Goal: Task Accomplishment & Management: Complete application form

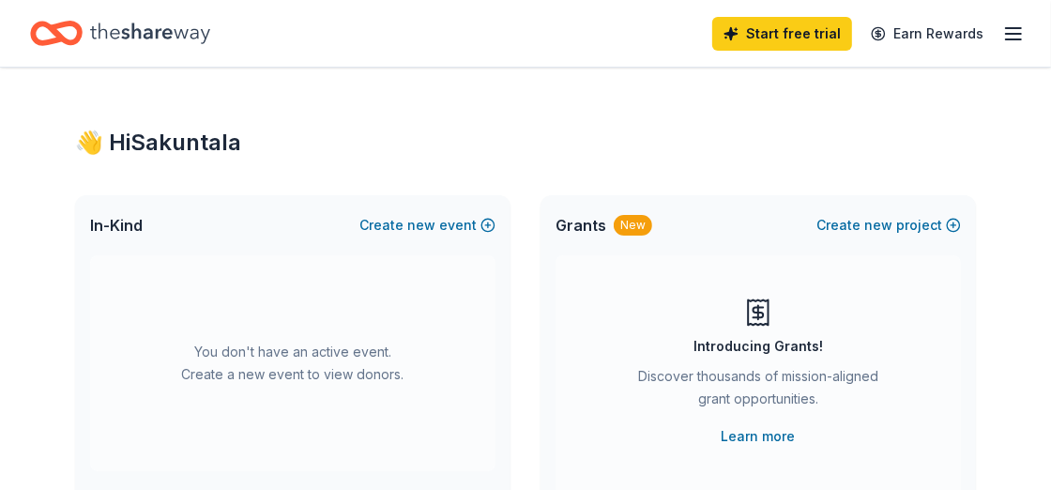
click at [662, 151] on div "👋 Hi Sakuntala" at bounding box center [525, 143] width 901 height 30
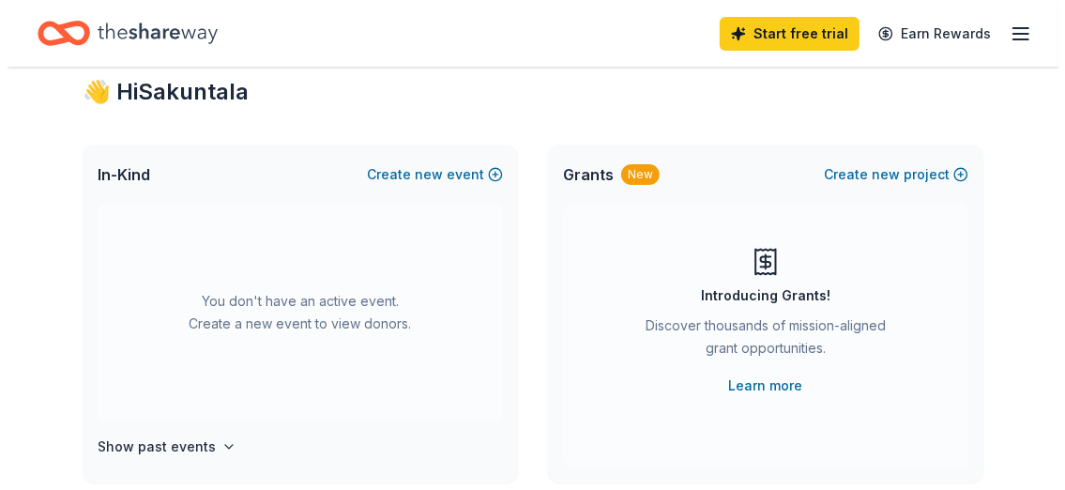
scroll to position [52, 0]
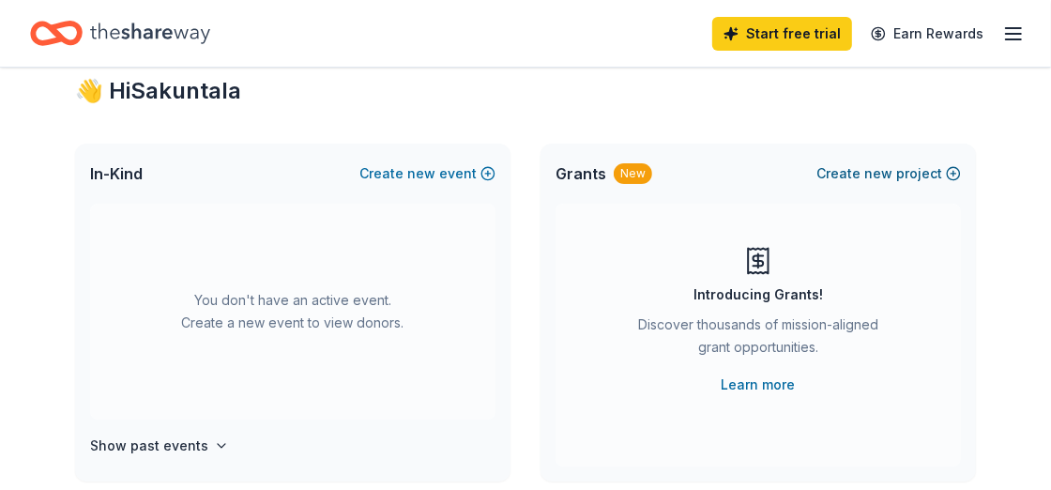
click at [892, 171] on span "new" at bounding box center [878, 173] width 28 height 23
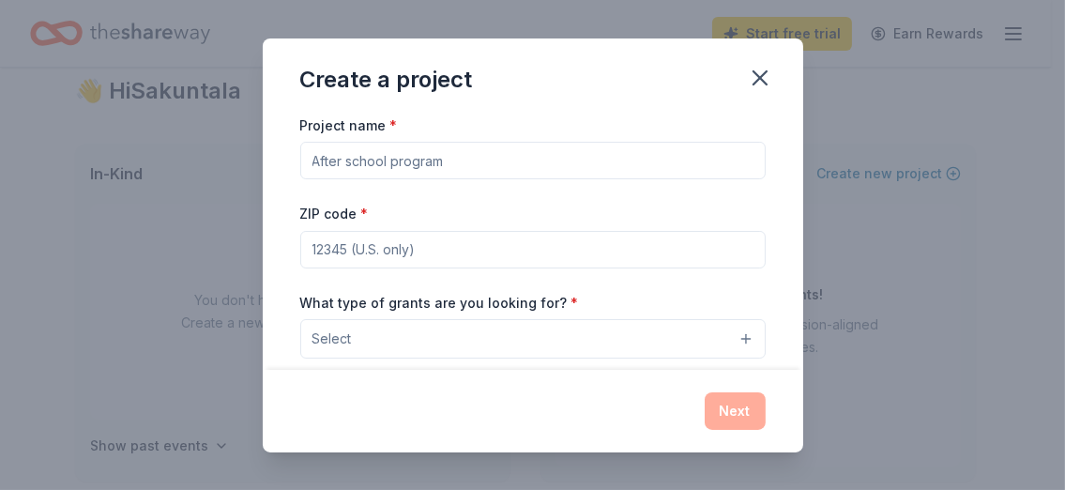
click at [476, 157] on input "Project name *" at bounding box center [532, 161] width 465 height 38
type input "c"
type input "Community Of Safe Space"
type input "11433"
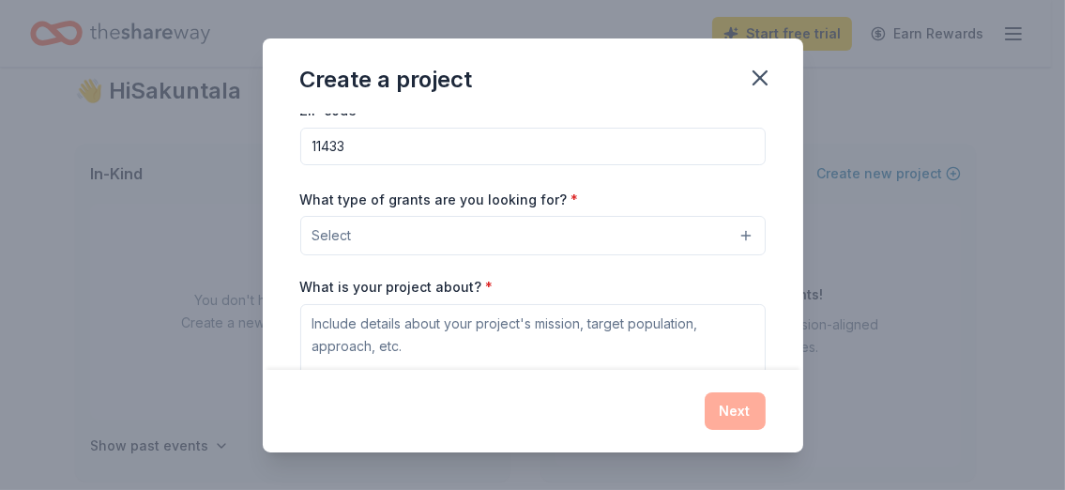
scroll to position [111, 0]
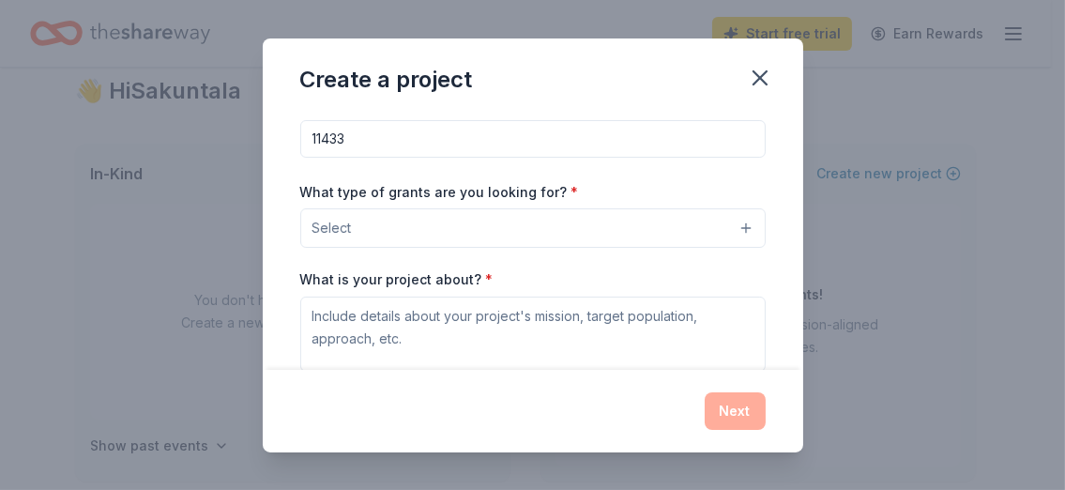
click at [739, 230] on button "Select" at bounding box center [532, 227] width 465 height 39
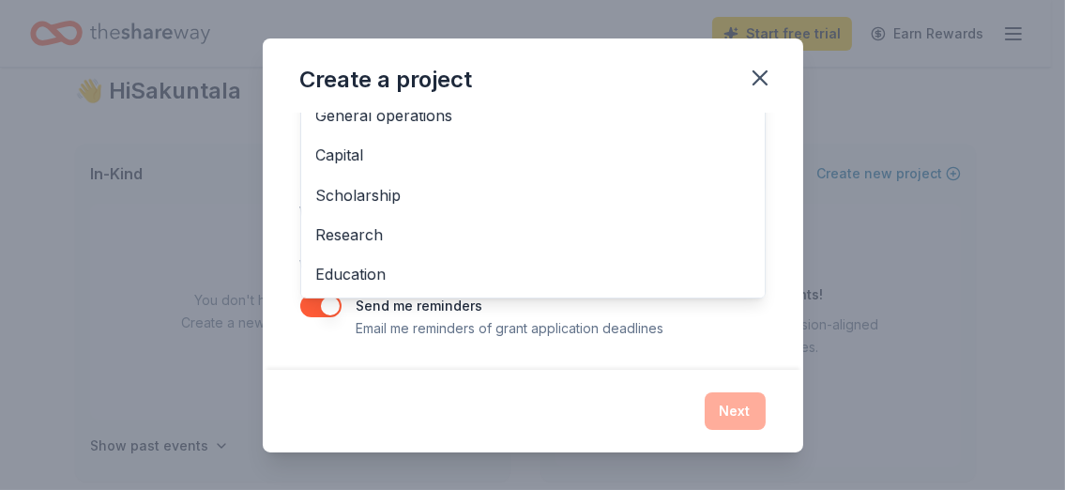
scroll to position [0, 0]
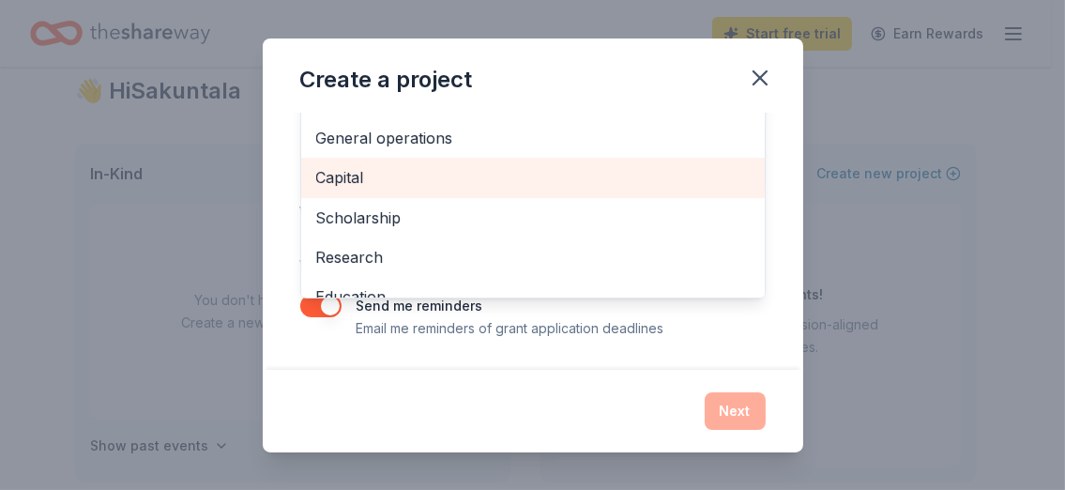
click at [329, 181] on span "Capital" at bounding box center [532, 177] width 433 height 24
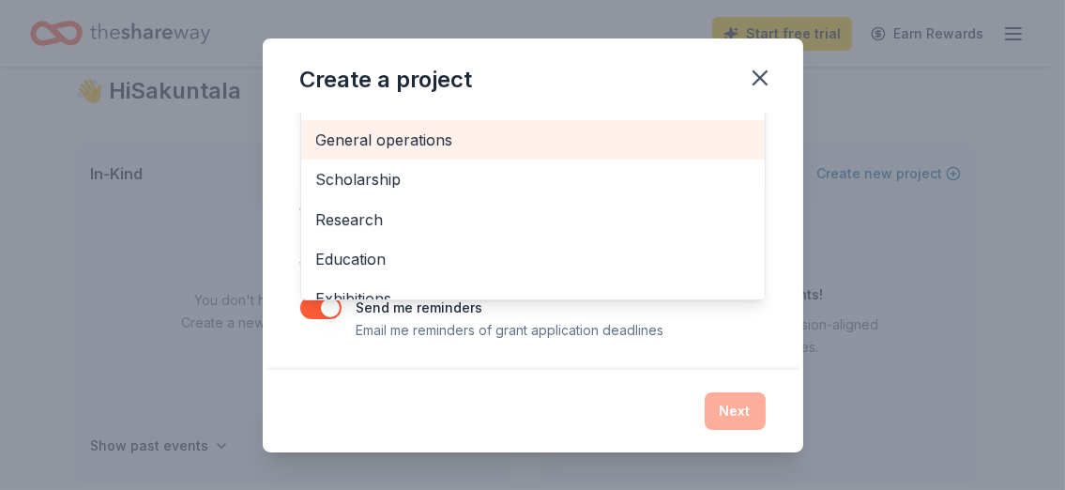
click at [393, 139] on span "General operations" at bounding box center [532, 140] width 433 height 24
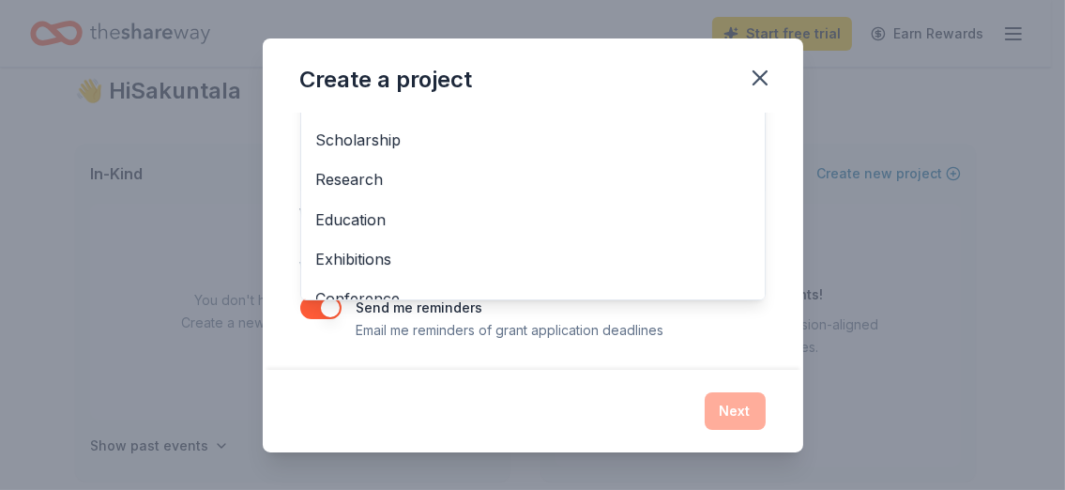
click at [721, 386] on div "Create a project Project name * Community Of Safe Space ZIP code * 11433 What t…" at bounding box center [533, 245] width 540 height 414
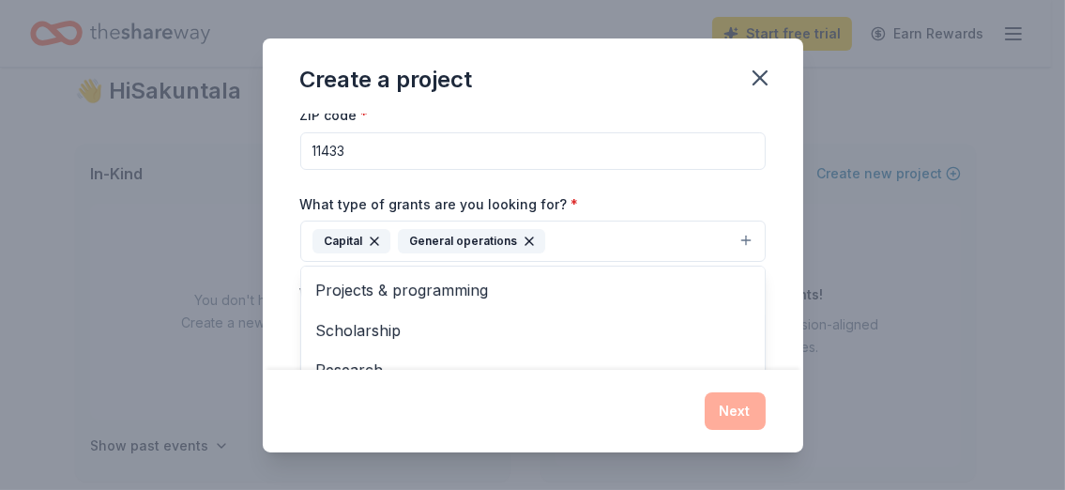
click at [723, 240] on button "Capital General operations" at bounding box center [532, 241] width 465 height 41
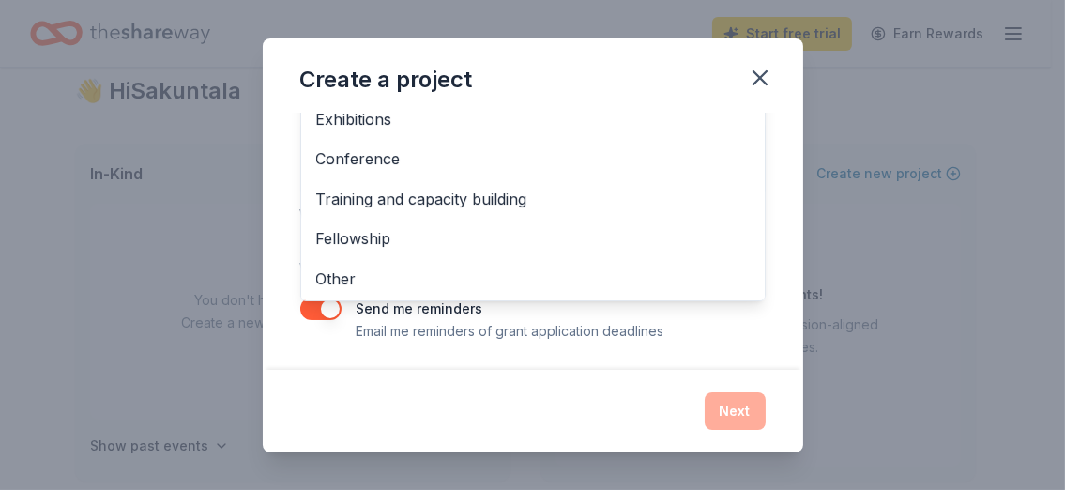
scroll to position [291, 0]
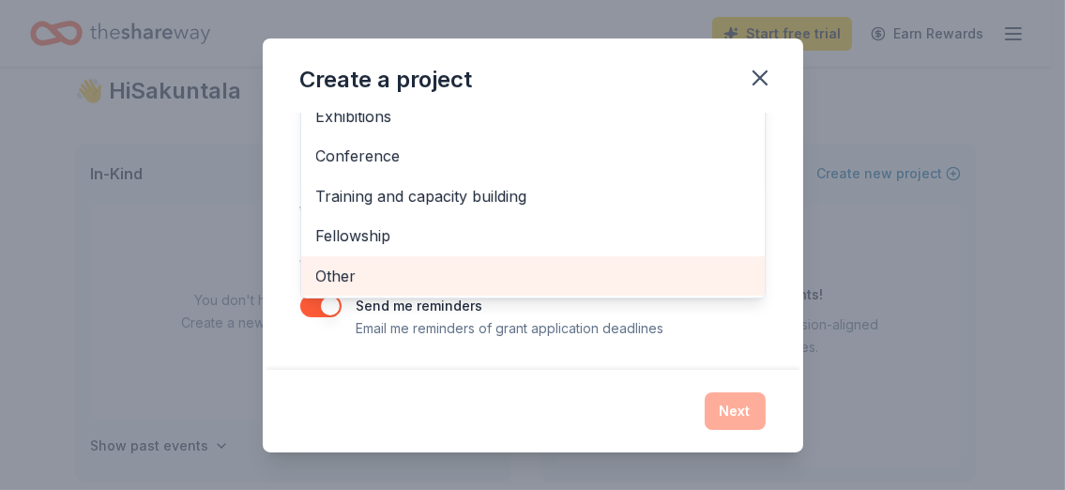
click at [341, 271] on span "Other" at bounding box center [532, 276] width 433 height 24
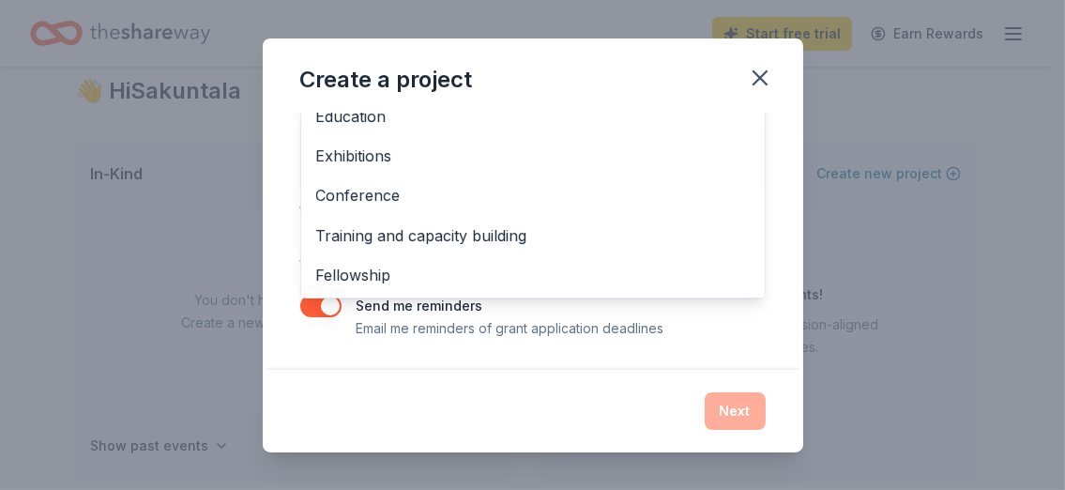
click at [728, 332] on div "Project name * Community Of Safe Space ZIP code * 11433 What type of grants are…" at bounding box center [532, 81] width 465 height 517
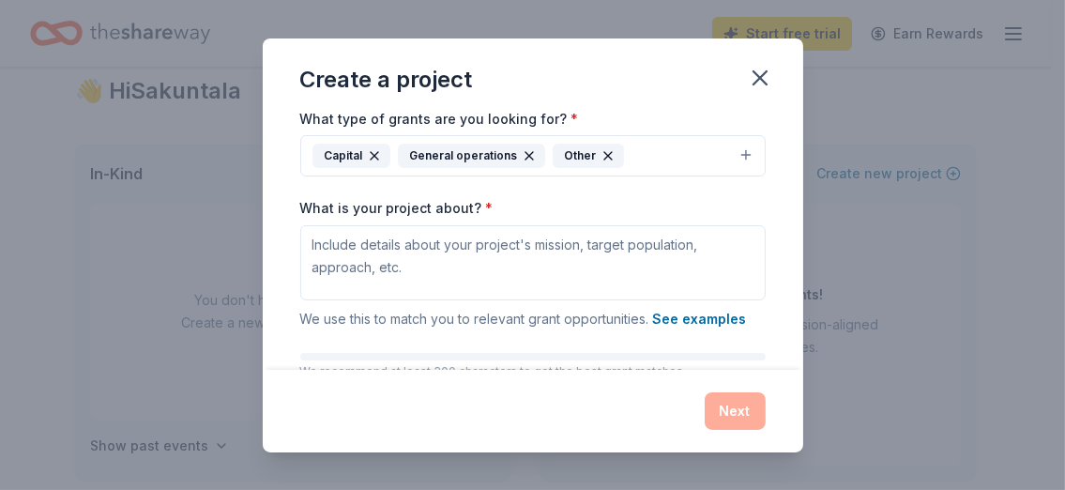
scroll to position [186, 0]
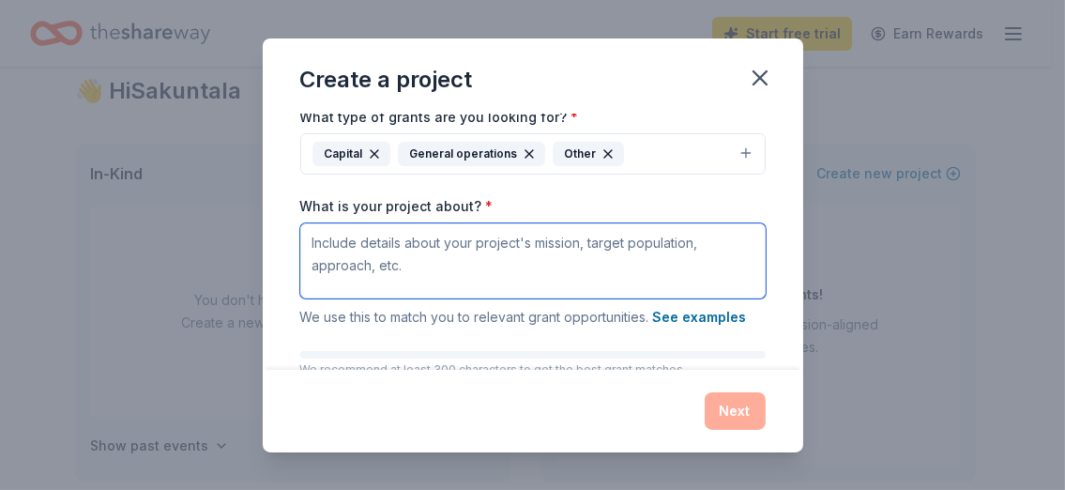
click at [313, 242] on textarea "What is your project about? *" at bounding box center [532, 260] width 465 height 75
paste textarea "SM Believe or Not Corp., a non-profit dedicated and extends beyond my personal …"
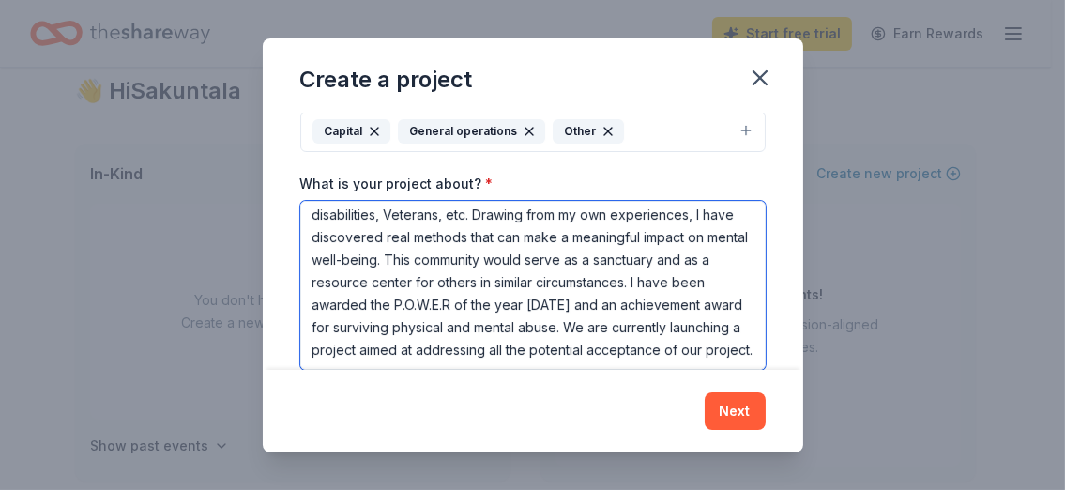
scroll to position [116, 0]
type textarea "SM Believe or Not Corp., a non-profit dedicated and extends beyond my personal …"
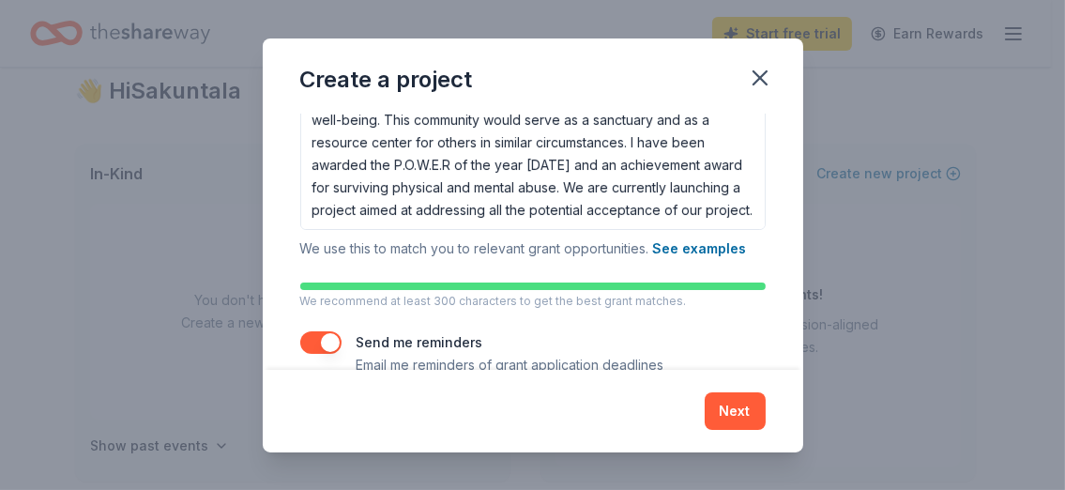
scroll to position [357, 0]
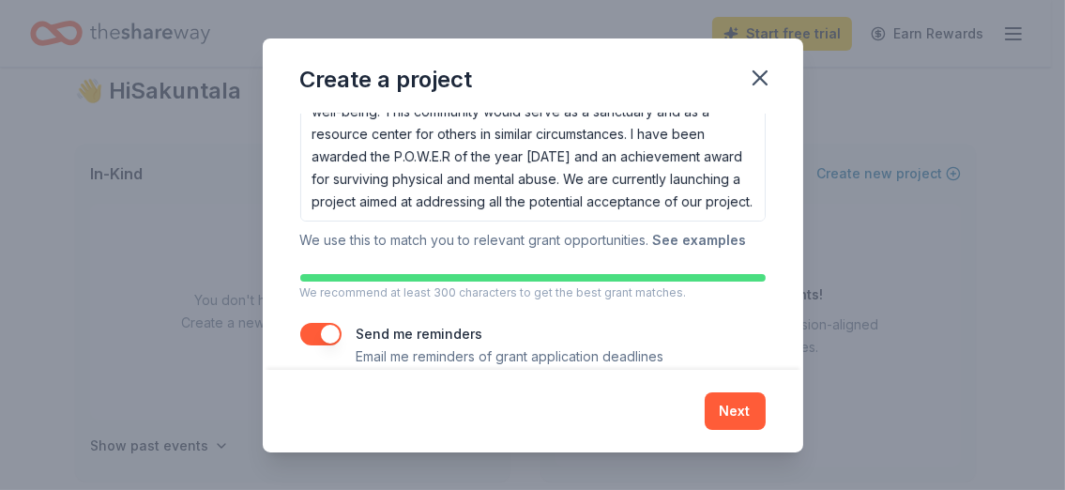
click at [688, 242] on button "See examples" at bounding box center [700, 240] width 94 height 23
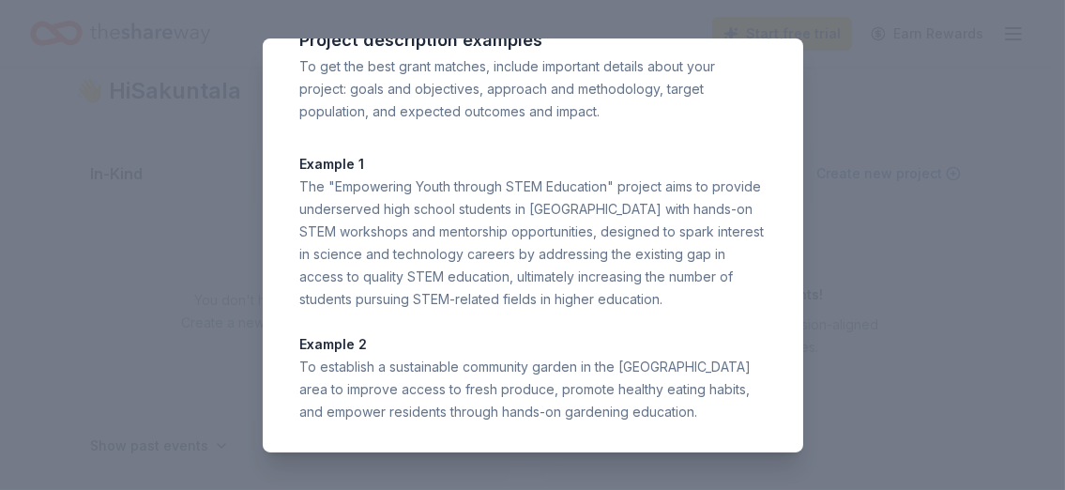
scroll to position [27, 0]
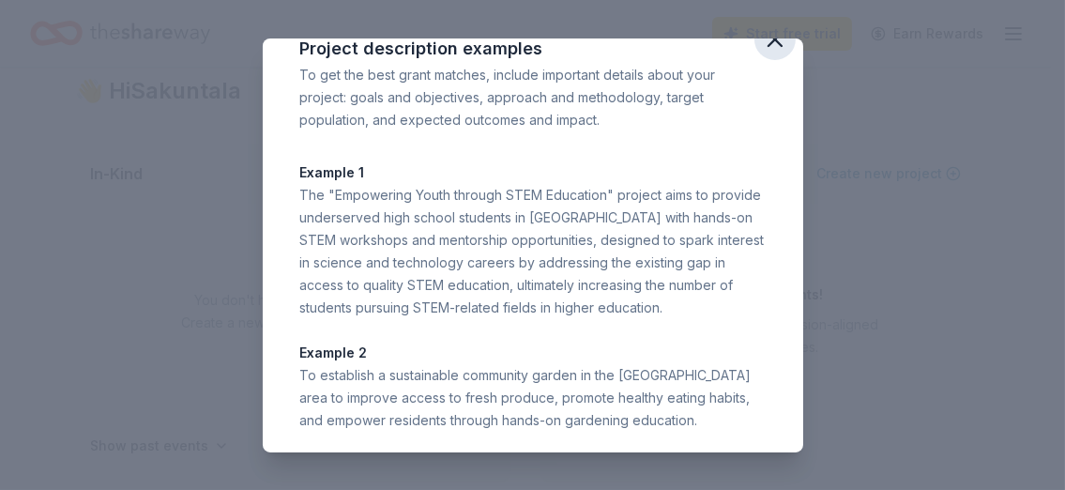
click at [762, 46] on icon "button" at bounding box center [775, 39] width 26 height 26
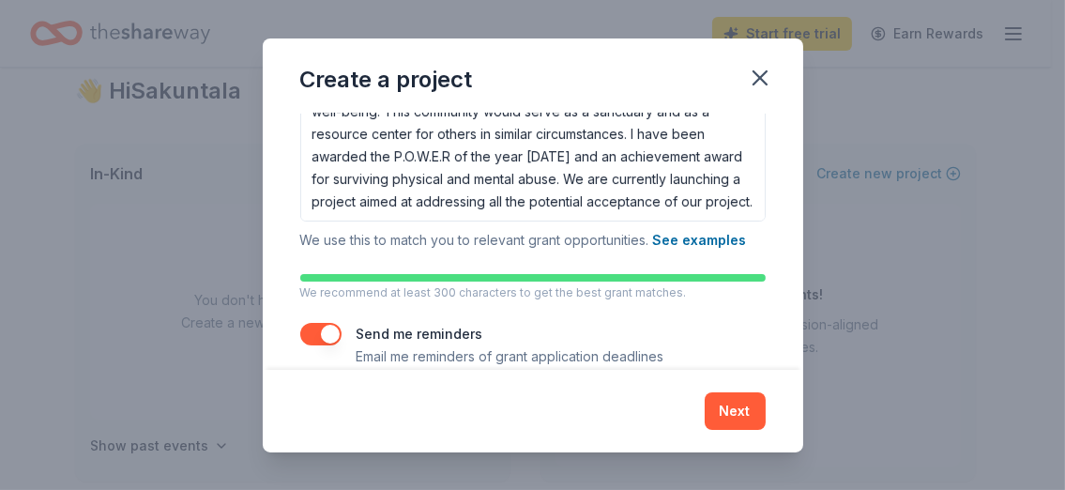
scroll to position [385, 0]
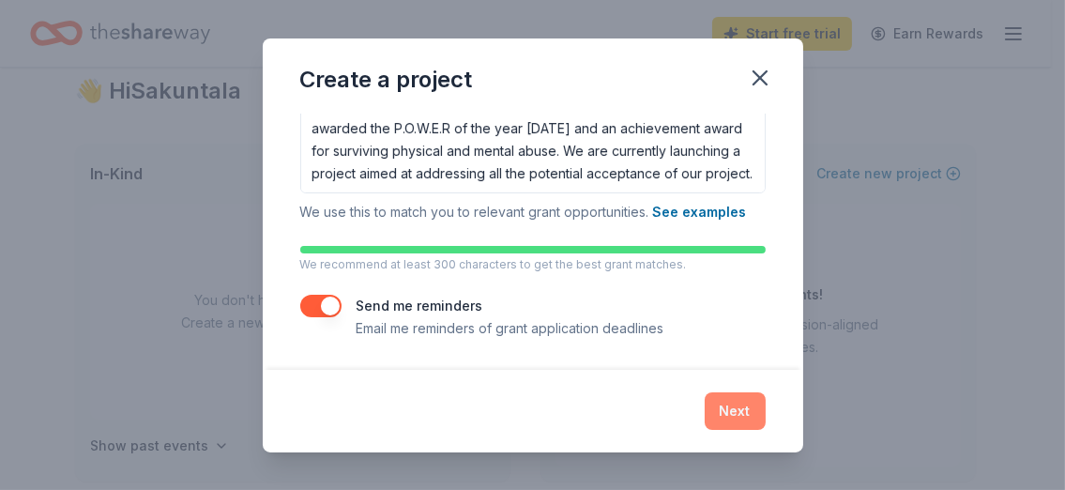
click at [737, 415] on button "Next" at bounding box center [735, 411] width 61 height 38
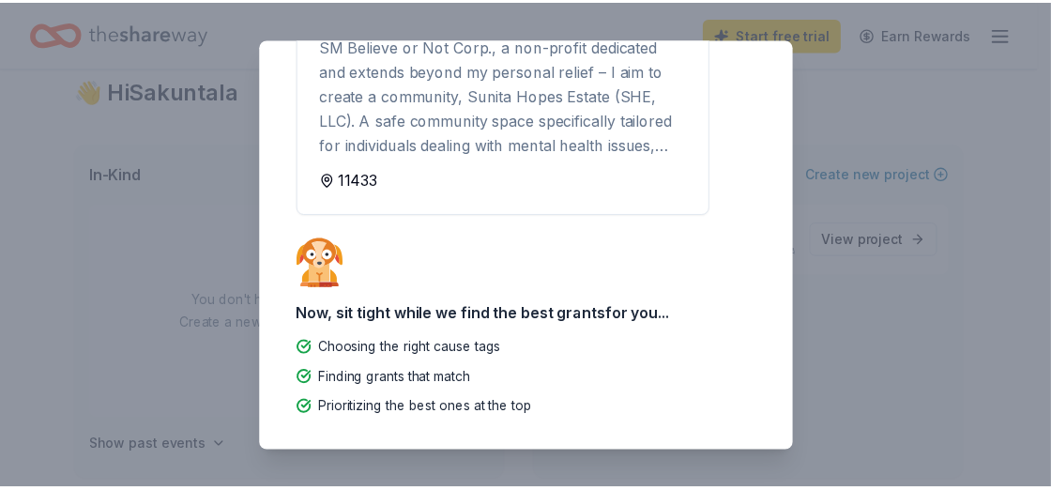
scroll to position [0, 0]
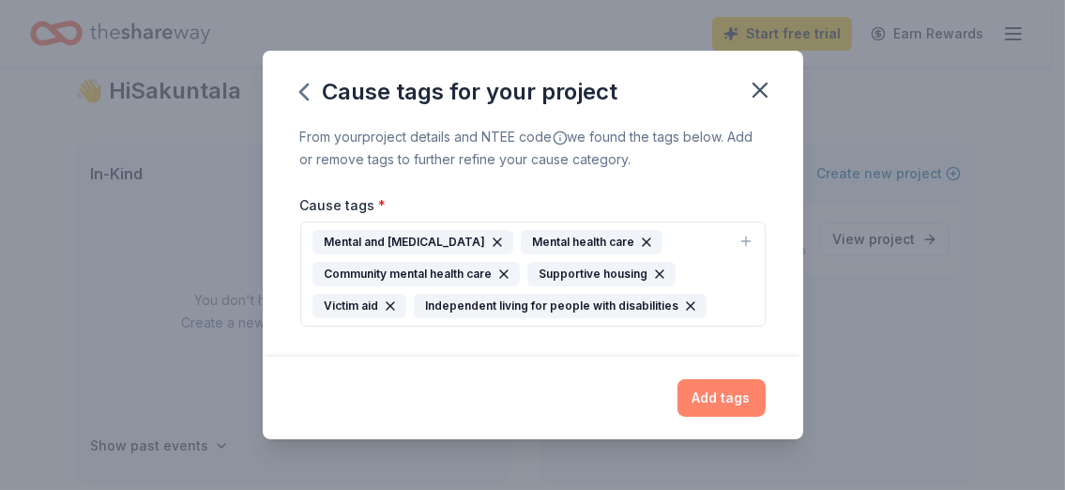
click at [712, 392] on button "Add tags" at bounding box center [721, 398] width 88 height 38
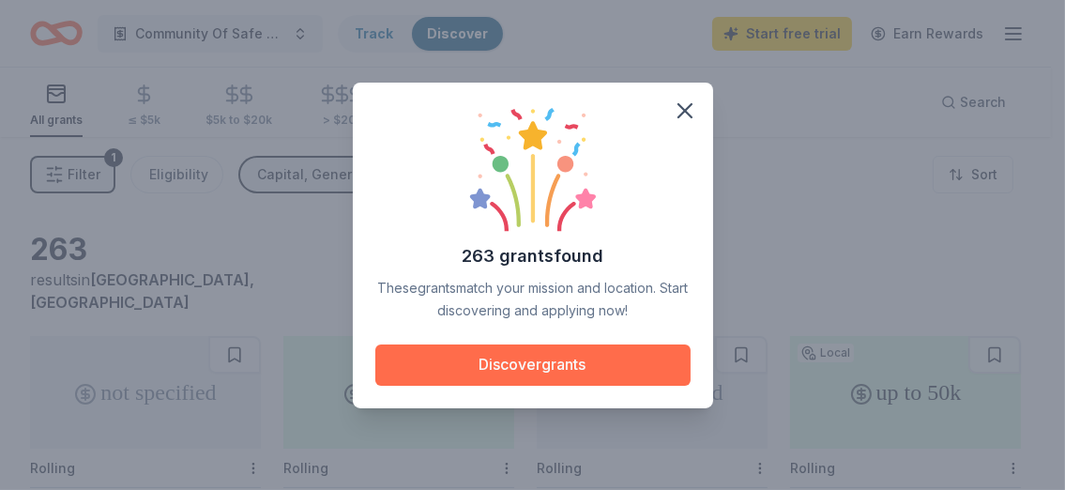
click at [533, 363] on button "Discover grants" at bounding box center [532, 364] width 315 height 41
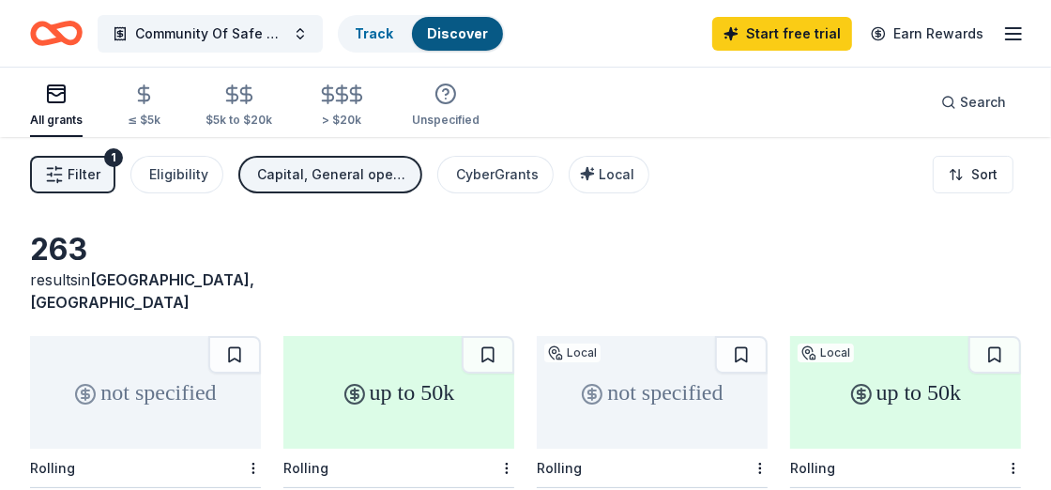
click at [772, 232] on div "263 results in Queens, NY" at bounding box center [525, 272] width 991 height 83
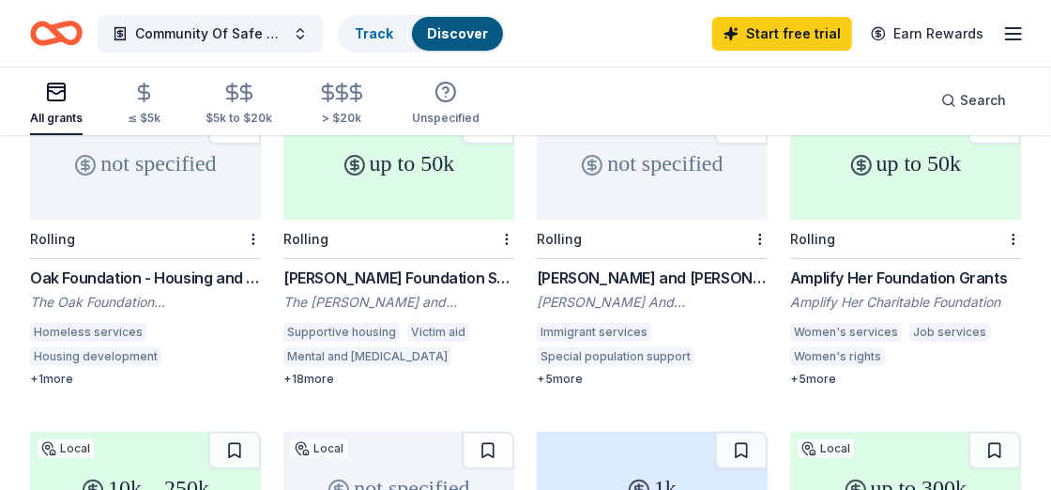
scroll to position [242, 0]
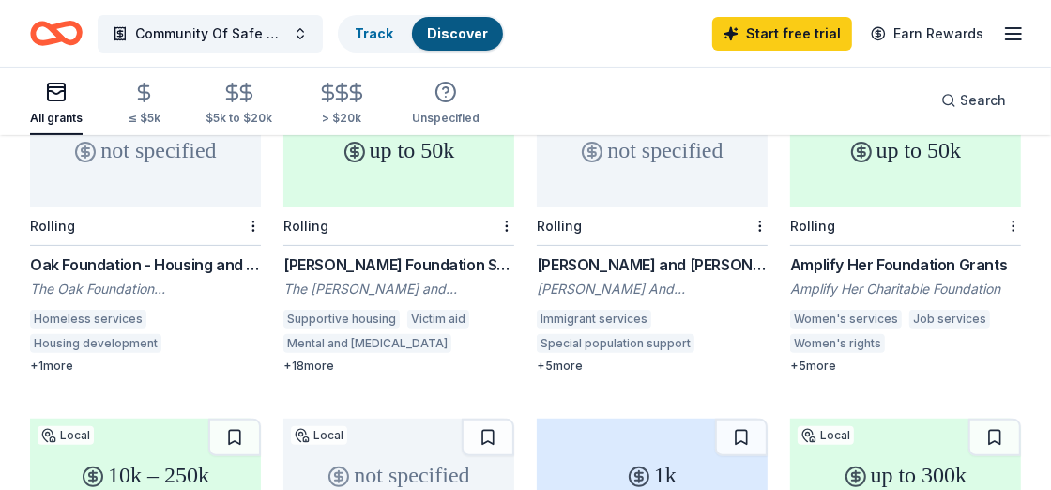
click at [868, 253] on div "Amplify Her Foundation Grants" at bounding box center [905, 264] width 231 height 23
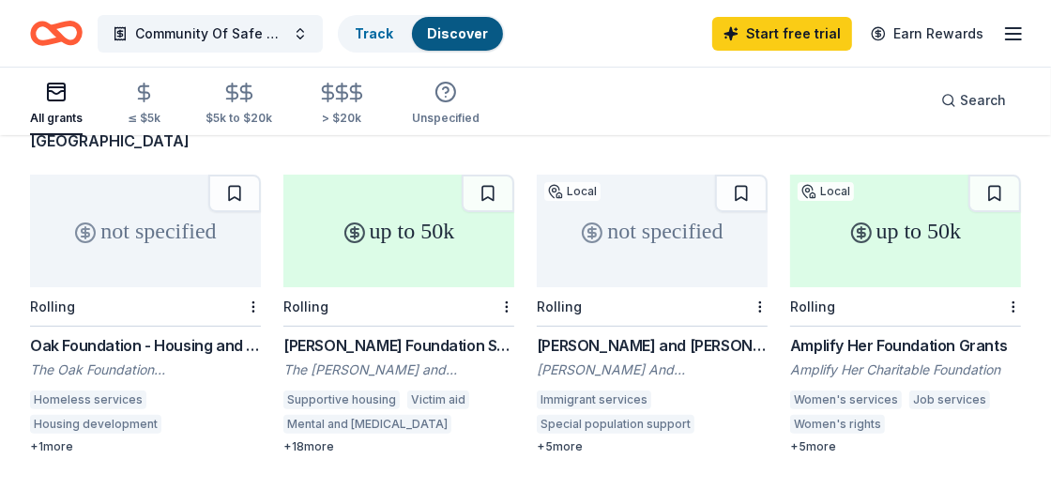
scroll to position [165, 0]
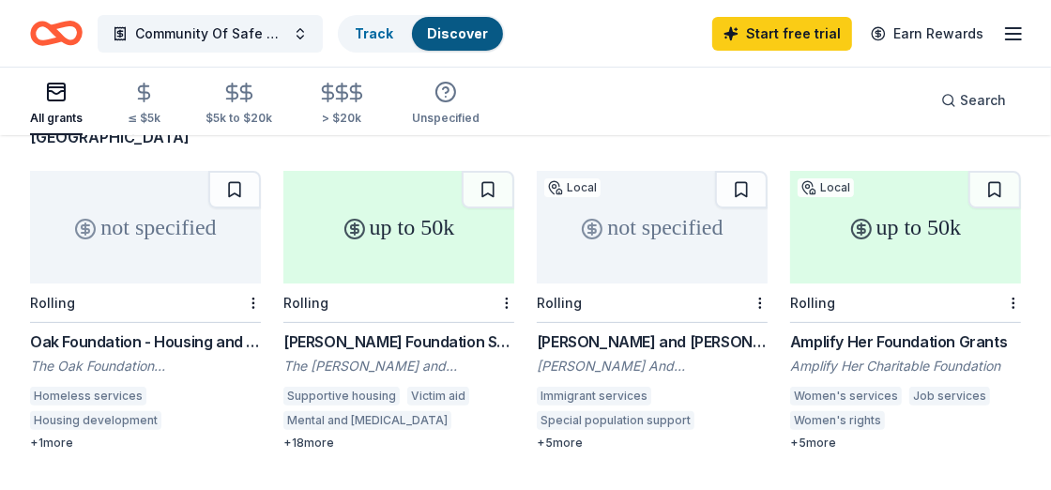
click at [114, 330] on div "Oak Foundation - Housing and Homelessness Grant Program" at bounding box center [145, 341] width 231 height 23
click at [381, 330] on div "Weinberg Foundation Small Grants Program" at bounding box center [398, 341] width 231 height 23
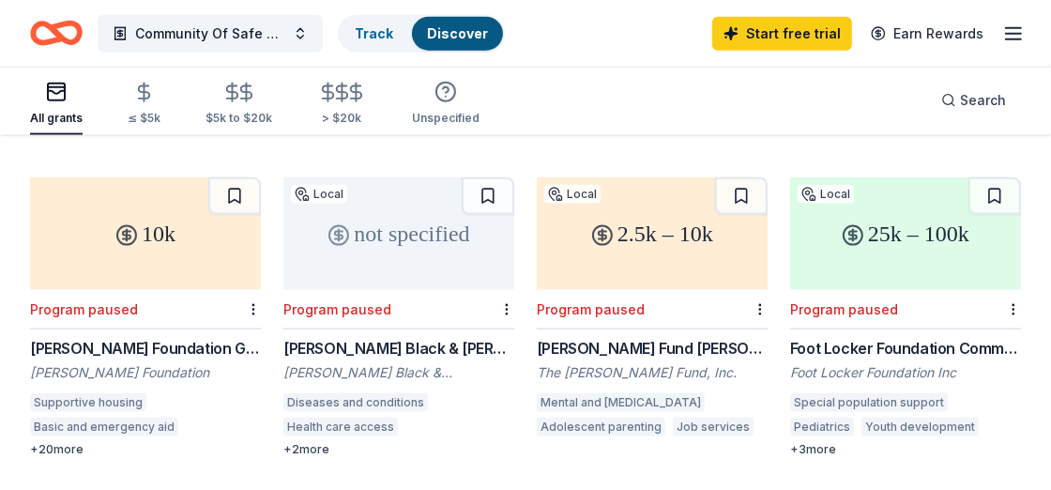
scroll to position [1464, 0]
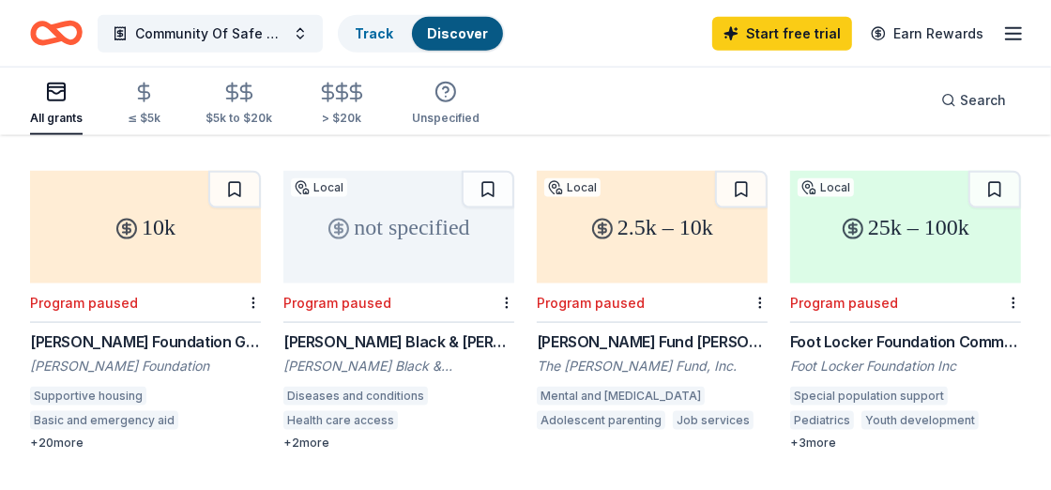
click at [640, 330] on div "[PERSON_NAME] Fund [PERSON_NAME]" at bounding box center [652, 341] width 231 height 23
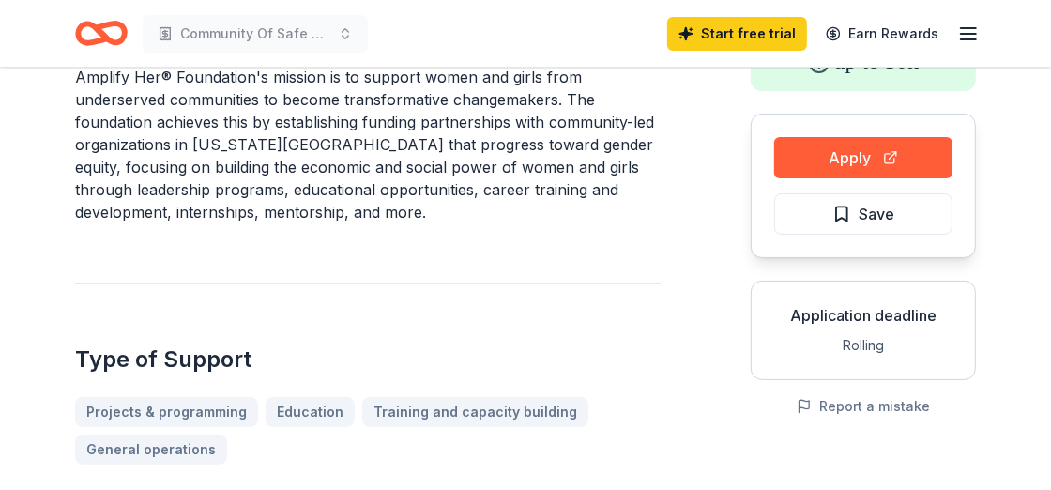
scroll to position [129, 0]
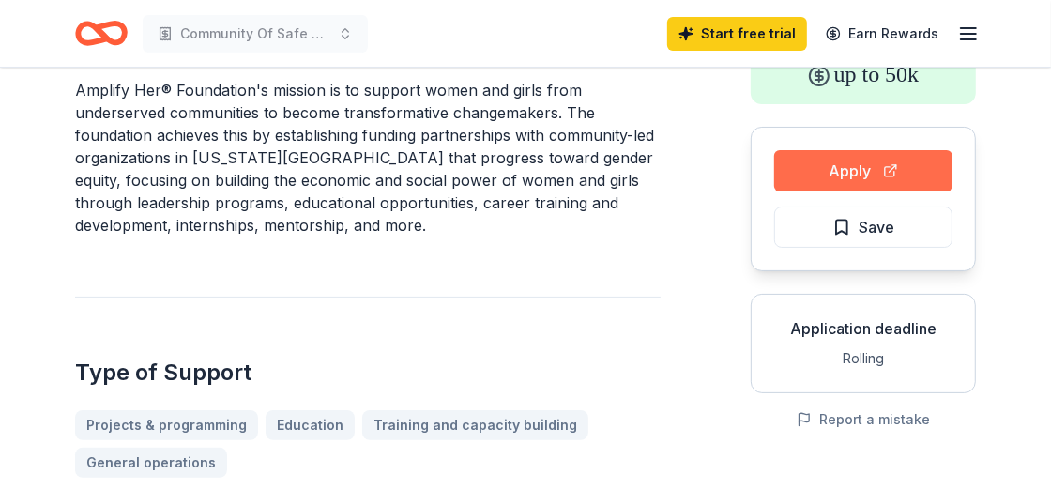
click at [852, 172] on button "Apply" at bounding box center [863, 170] width 178 height 41
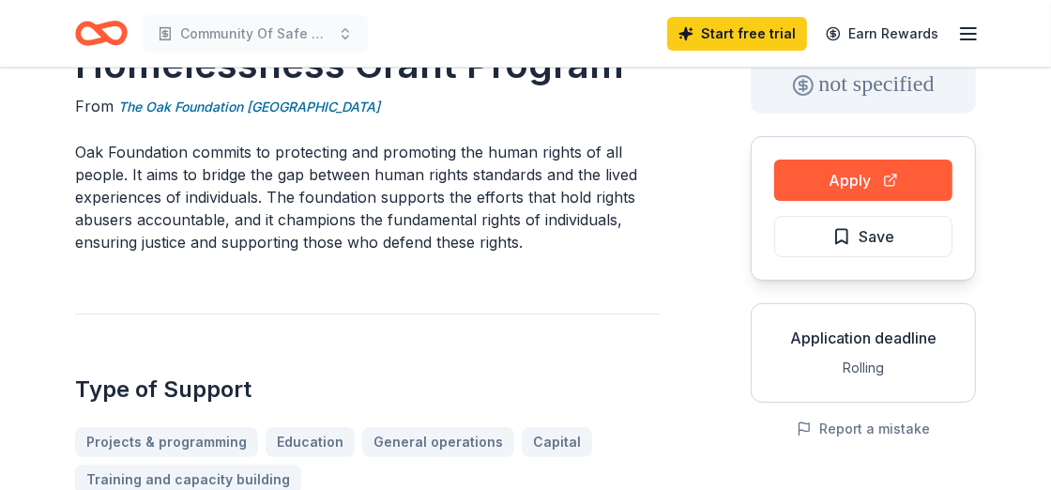
scroll to position [113, 0]
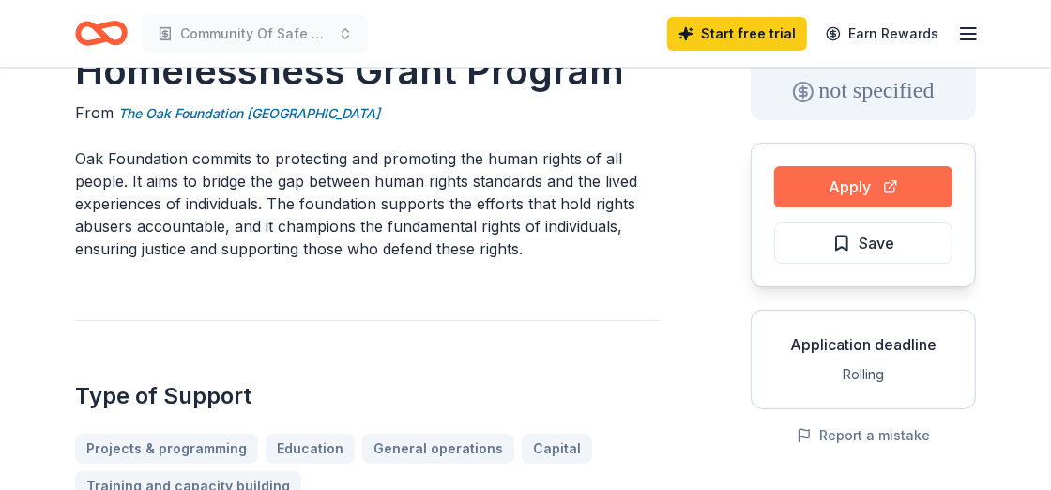
click at [850, 182] on button "Apply" at bounding box center [863, 186] width 178 height 41
click at [861, 181] on button "Apply" at bounding box center [863, 186] width 178 height 41
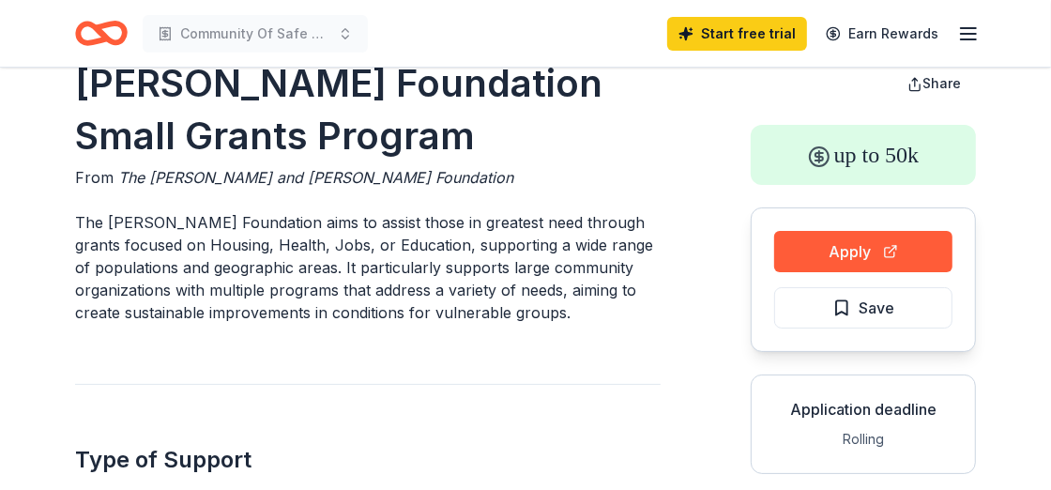
scroll to position [182, 0]
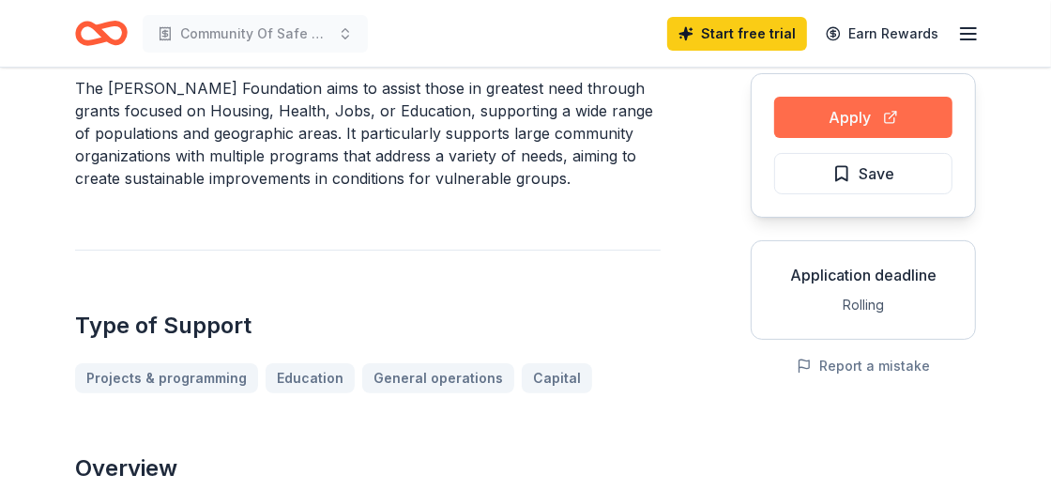
click at [848, 105] on button "Apply" at bounding box center [863, 117] width 178 height 41
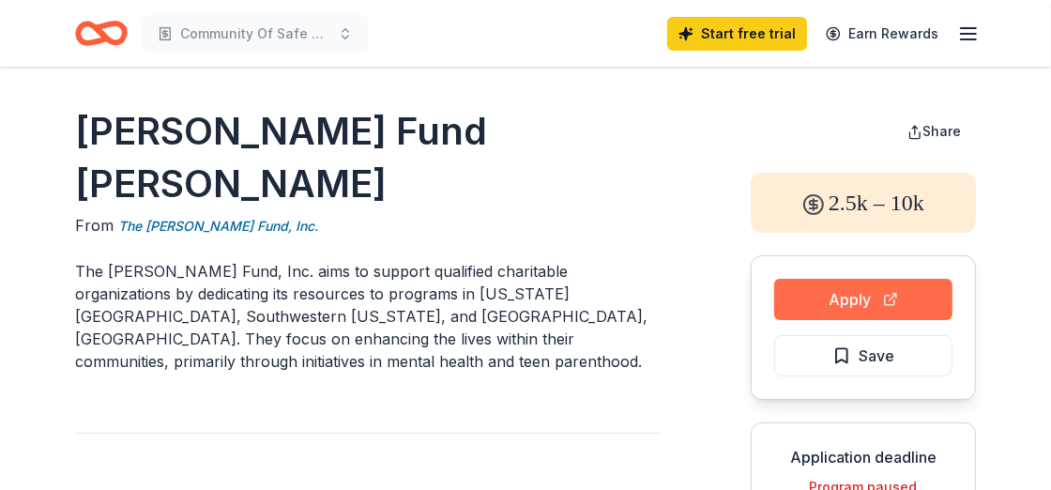
click at [865, 303] on button "Apply" at bounding box center [863, 299] width 178 height 41
